Goal: Task Accomplishment & Management: Use online tool/utility

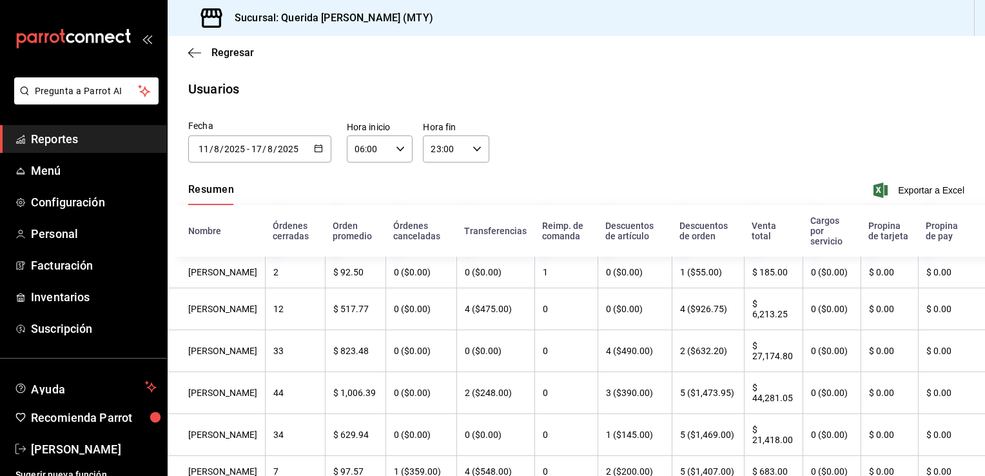
scroll to position [461, 0]
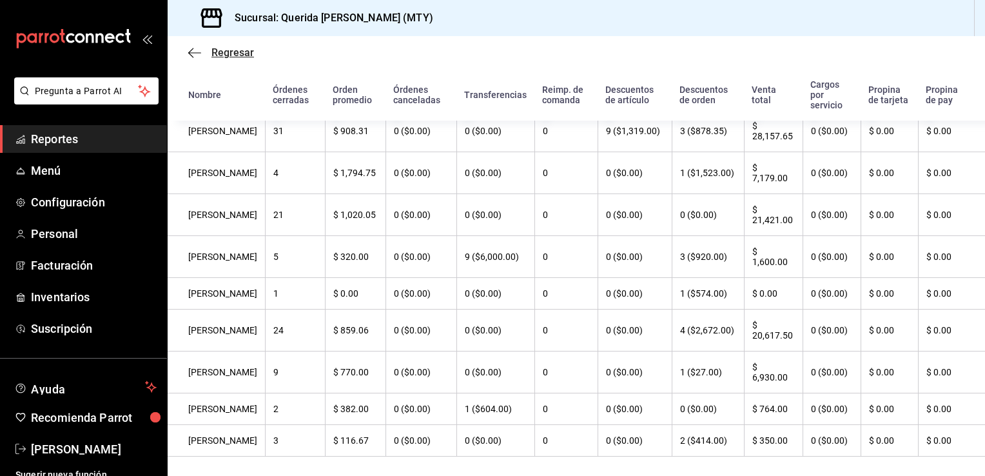
click at [217, 52] on span "Regresar" at bounding box center [232, 52] width 43 height 12
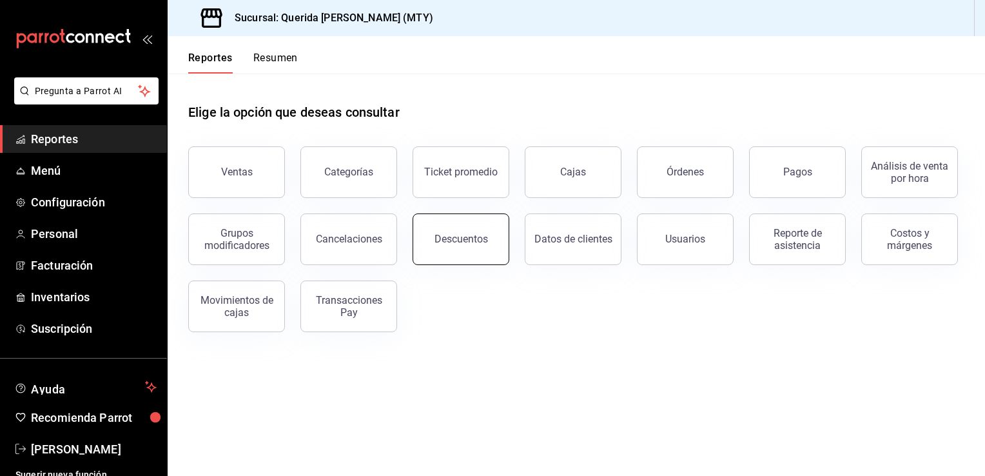
click at [441, 244] on div "Descuentos" at bounding box center [462, 239] width 54 height 12
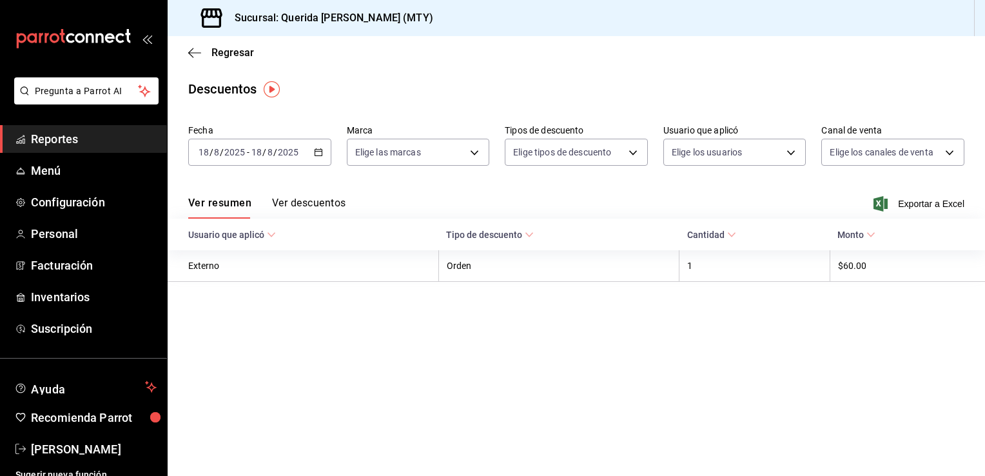
click at [317, 152] on icon "button" at bounding box center [318, 152] width 9 height 9
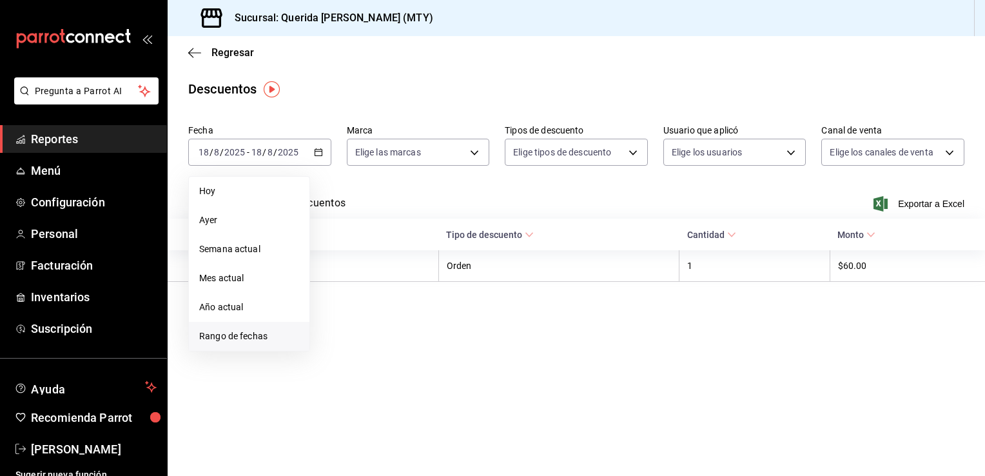
click at [237, 331] on span "Rango de fechas" at bounding box center [249, 336] width 100 height 14
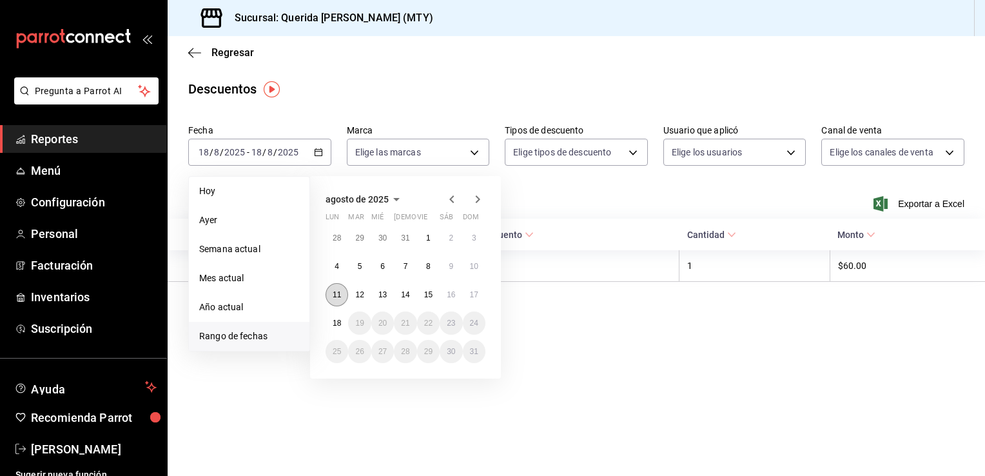
click at [335, 291] on abbr "11" at bounding box center [337, 294] width 8 height 9
click at [472, 291] on abbr "17" at bounding box center [474, 294] width 8 height 9
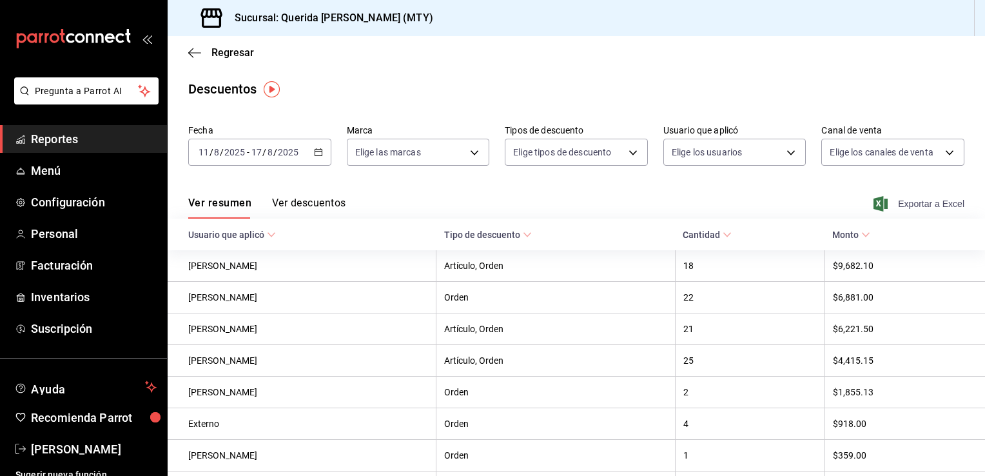
click at [890, 201] on span "Exportar a Excel" at bounding box center [920, 203] width 88 height 15
